Goal: Information Seeking & Learning: Check status

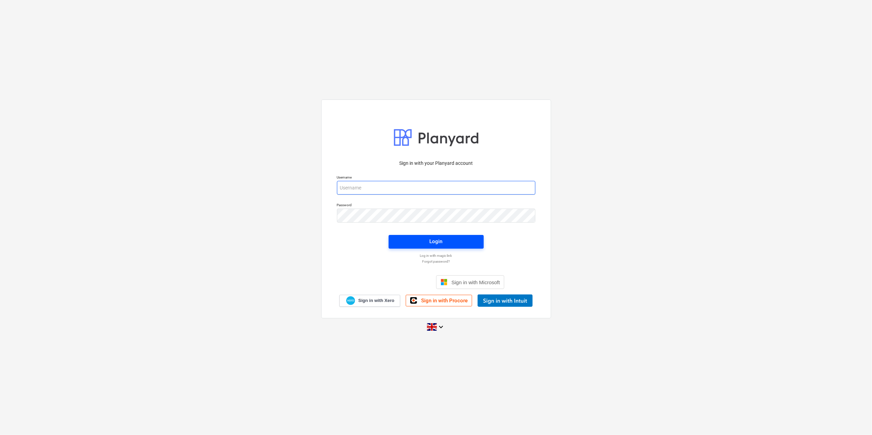
type input "[EMAIL_ADDRESS][DOMAIN_NAME]"
click at [449, 244] on span "Login" at bounding box center [436, 241] width 79 height 9
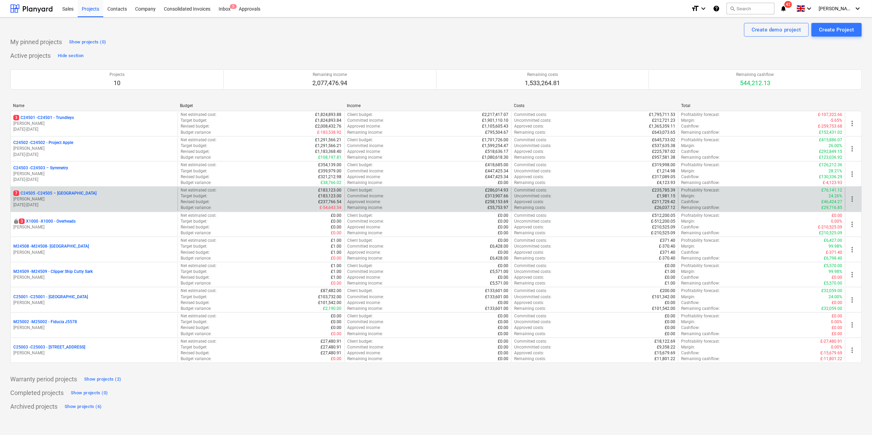
click at [55, 196] on p "7 C24505 - C24505 – [GEOGRAPHIC_DATA]" at bounding box center [54, 194] width 83 height 6
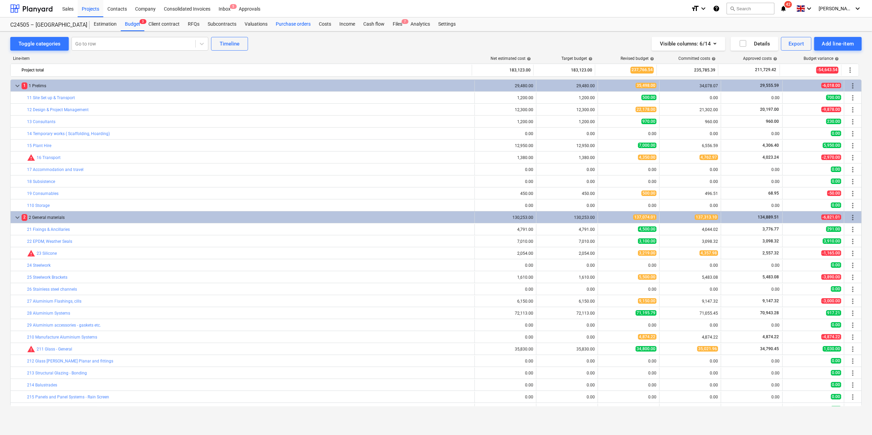
click at [278, 26] on div "Purchase orders" at bounding box center [293, 24] width 43 height 14
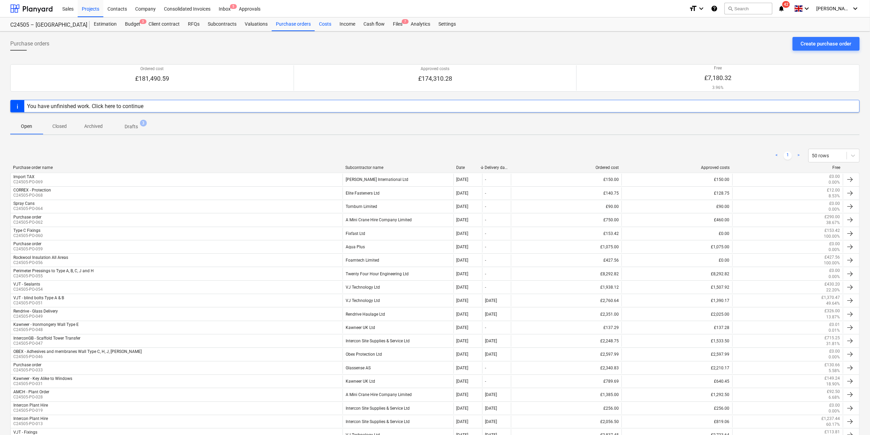
click at [323, 24] on div "Costs" at bounding box center [325, 24] width 21 height 14
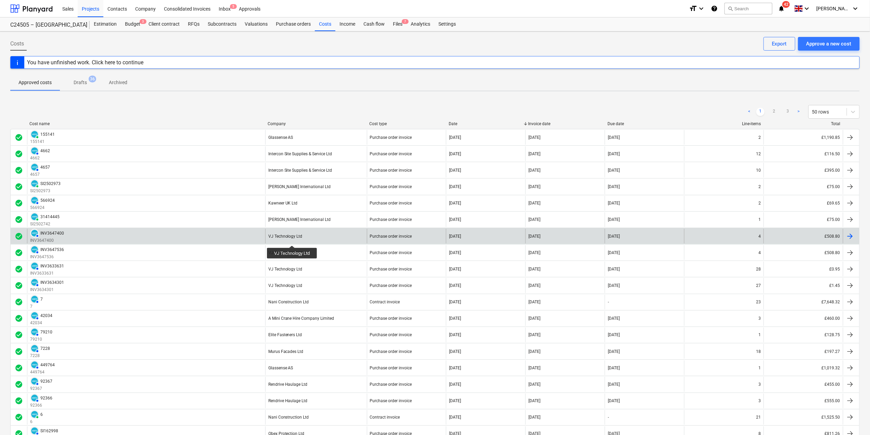
click at [292, 239] on div "VJ Technology Ltd" at bounding box center [285, 236] width 34 height 5
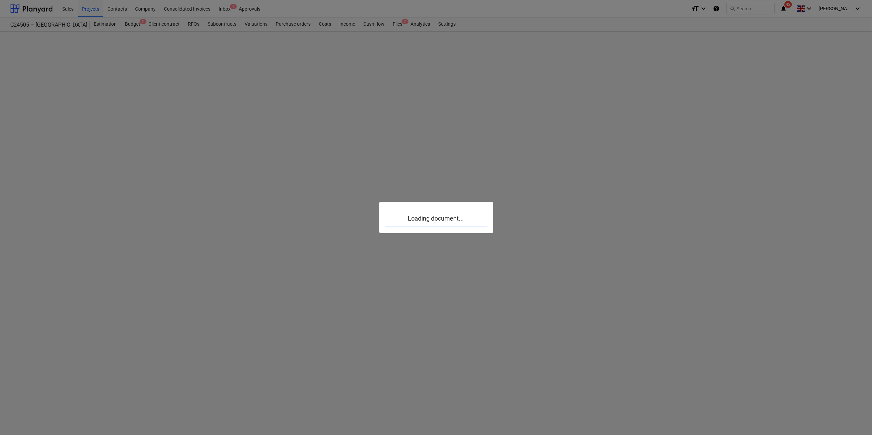
click at [292, 239] on div at bounding box center [436, 217] width 872 height 435
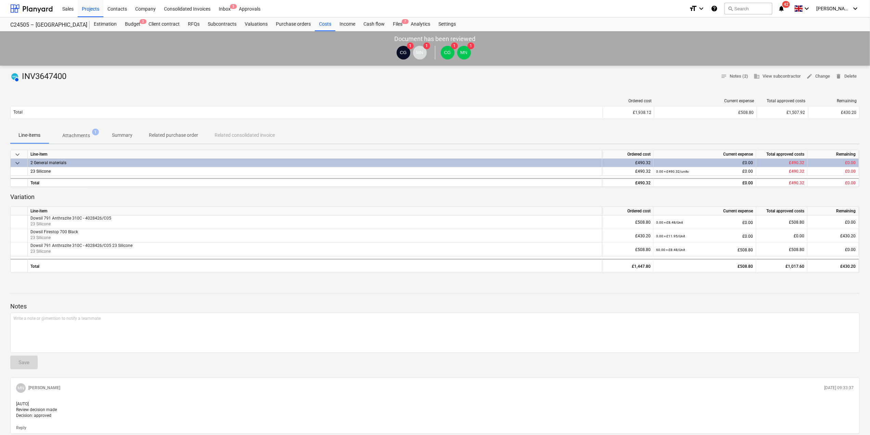
click at [75, 133] on p "Attachments" at bounding box center [76, 135] width 28 height 7
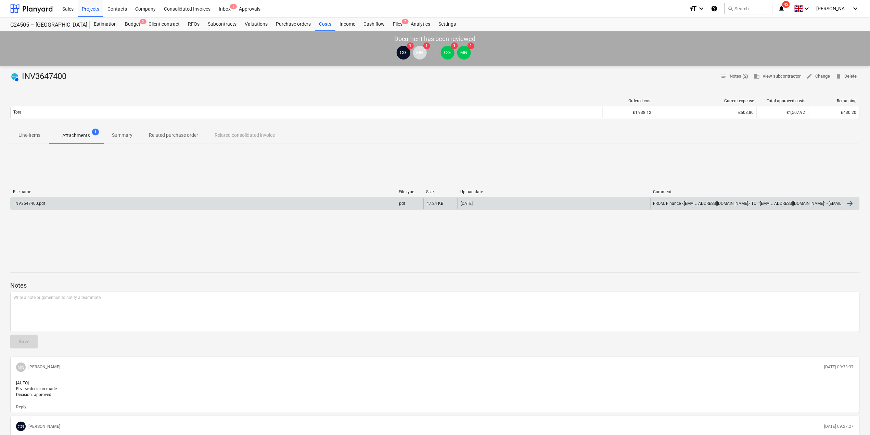
click at [26, 200] on div "INV3647400.pdf" at bounding box center [203, 203] width 385 height 11
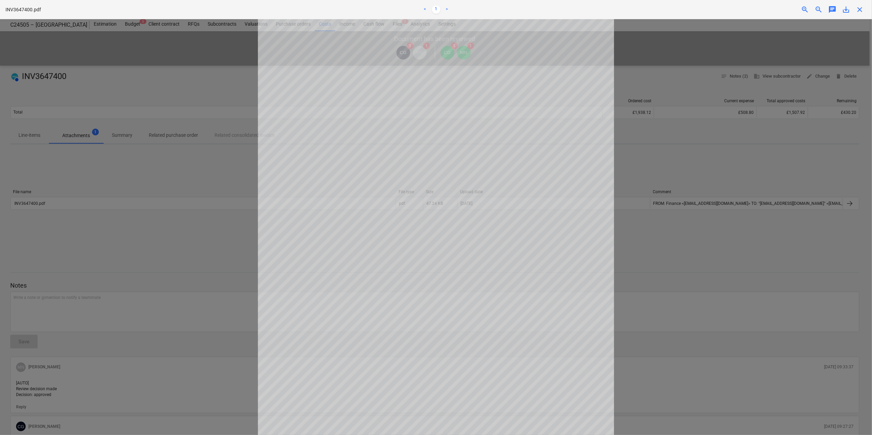
click at [712, 289] on div at bounding box center [436, 227] width 872 height 416
click at [195, 238] on div at bounding box center [436, 227] width 872 height 416
click at [856, 8] on span "close" at bounding box center [860, 9] width 8 height 8
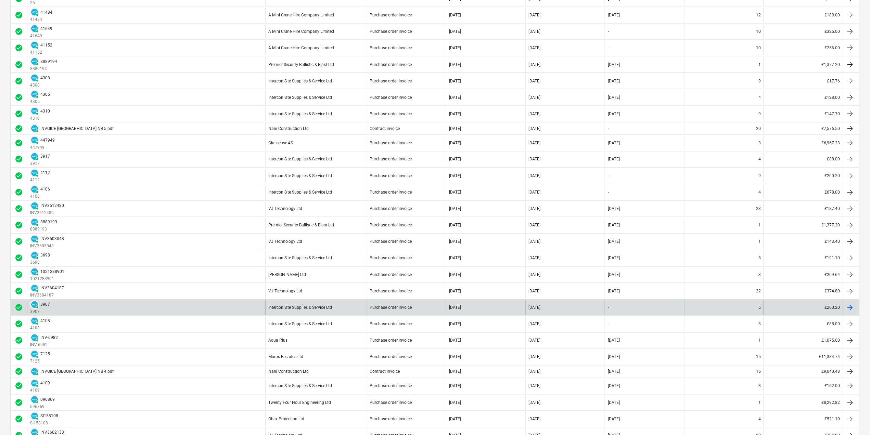
scroll to position [501, 0]
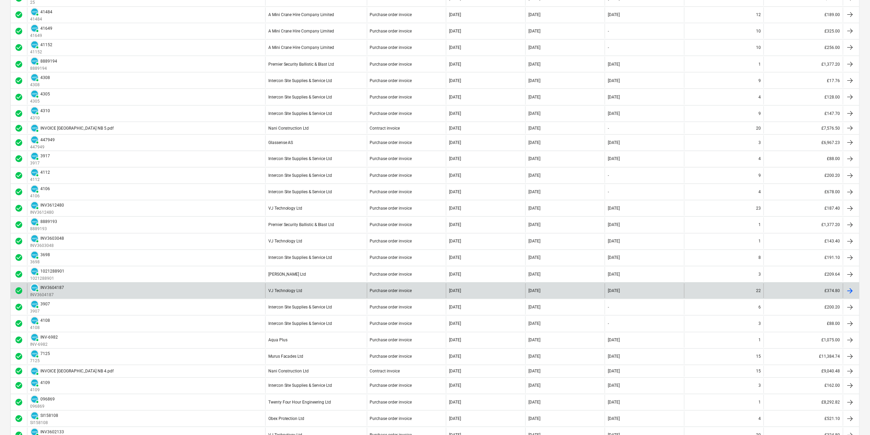
click at [300, 298] on div "VJ Technology Ltd" at bounding box center [316, 291] width 102 height 15
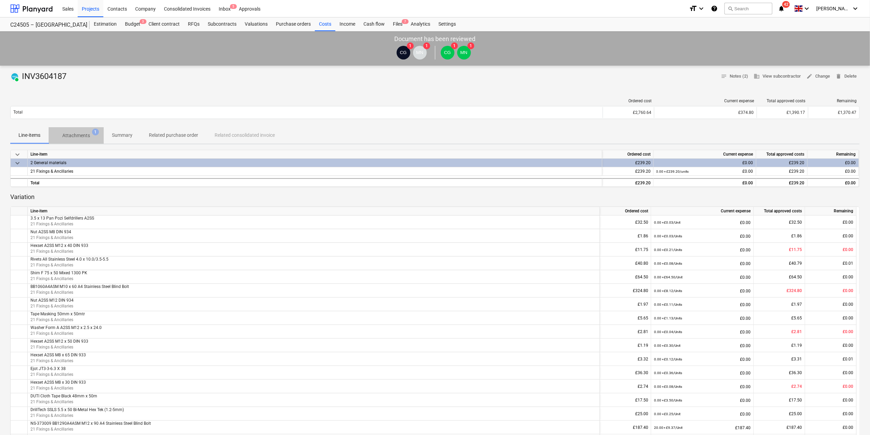
click at [73, 133] on p "Attachments" at bounding box center [76, 135] width 28 height 7
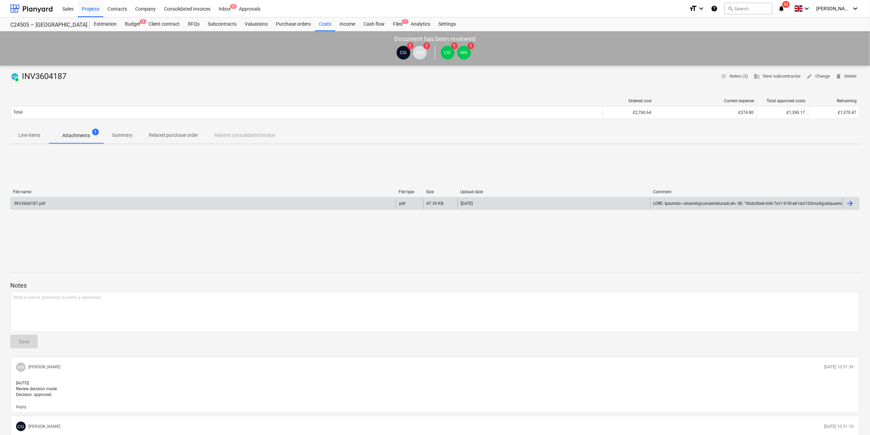
click at [22, 199] on div "INV3604187.pdf" at bounding box center [203, 203] width 385 height 11
